Goal: Task Accomplishment & Management: Manage account settings

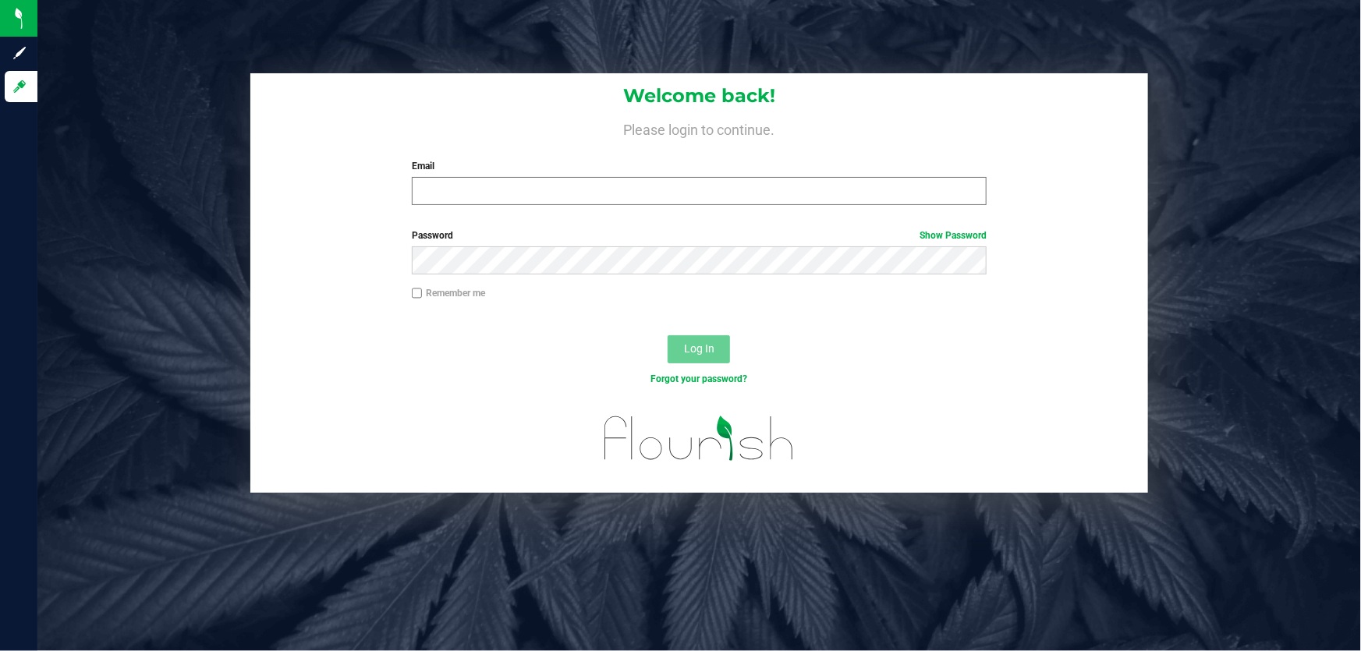
click at [440, 187] on div "Email Required Please format your email correctly." at bounding box center [699, 182] width 599 height 46
click at [445, 186] on input "Email" at bounding box center [700, 191] width 576 height 28
type input "[EMAIL_ADDRESS][DOMAIN_NAME]"
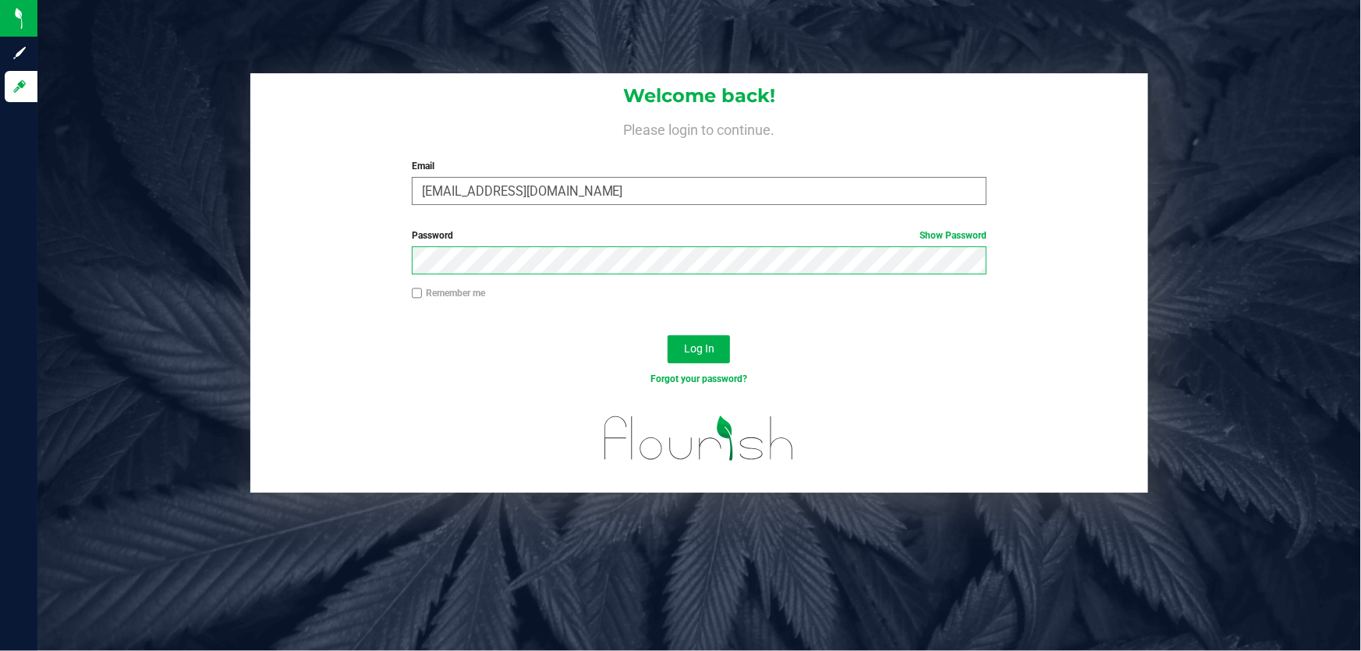
click at [668, 335] on button "Log In" at bounding box center [699, 349] width 62 height 28
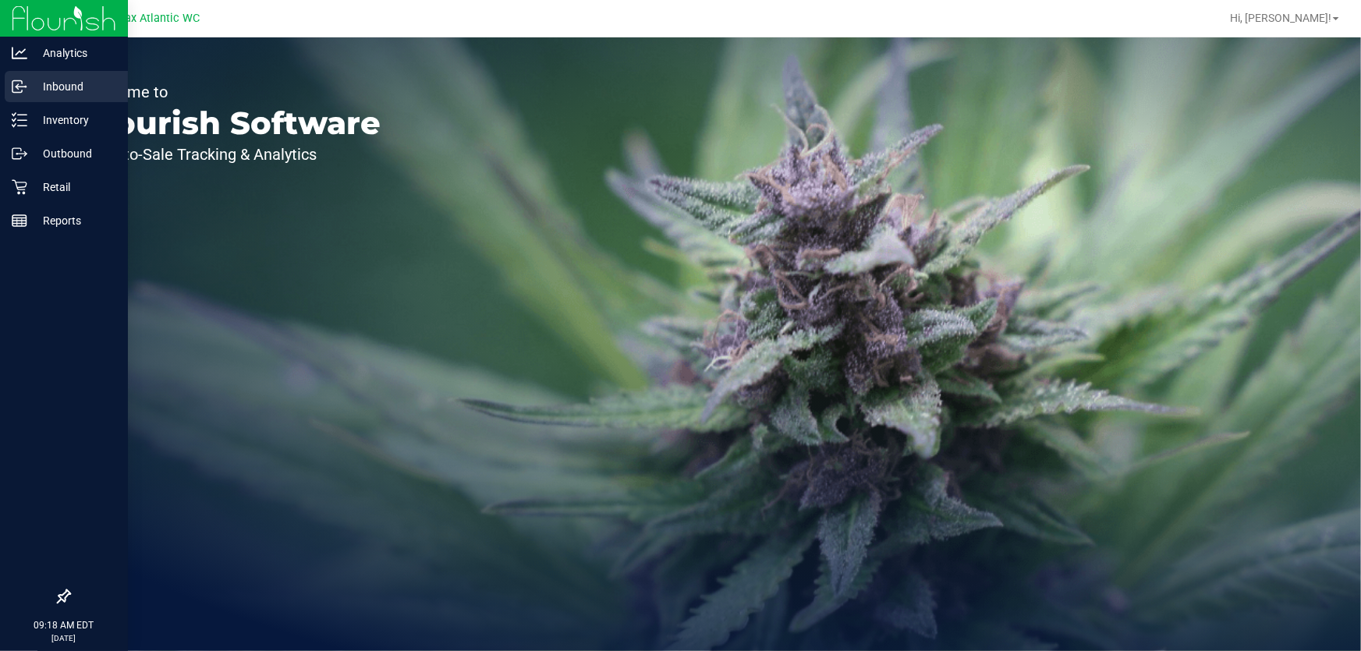
click at [18, 85] on icon at bounding box center [20, 87] width 16 height 16
